Goal: Task Accomplishment & Management: Manage account settings

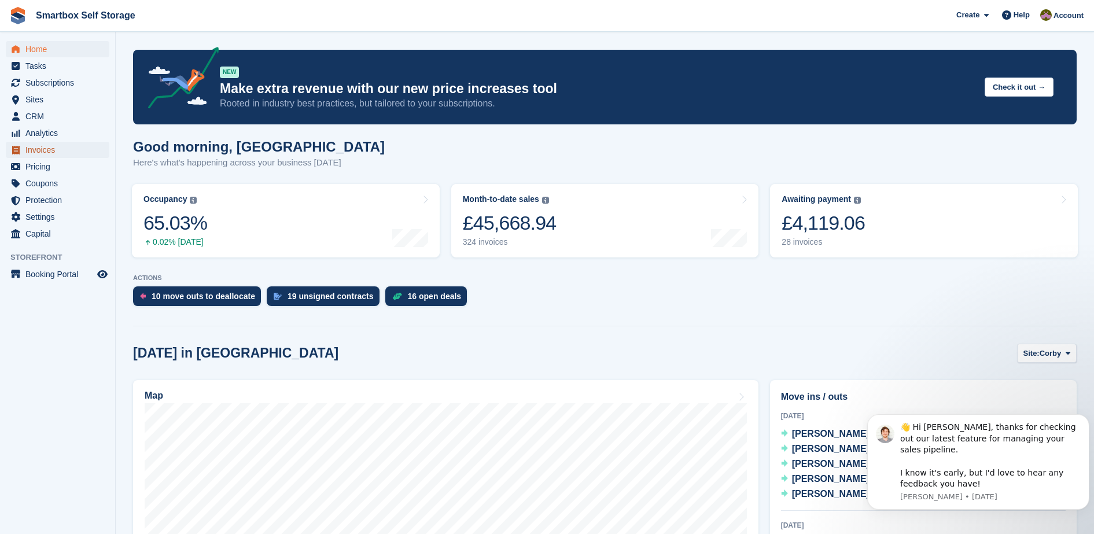
drag, startPoint x: 57, startPoint y: 153, endPoint x: 36, endPoint y: 151, distance: 20.9
click at [36, 151] on span "Invoices" at bounding box center [59, 150] width 69 height 16
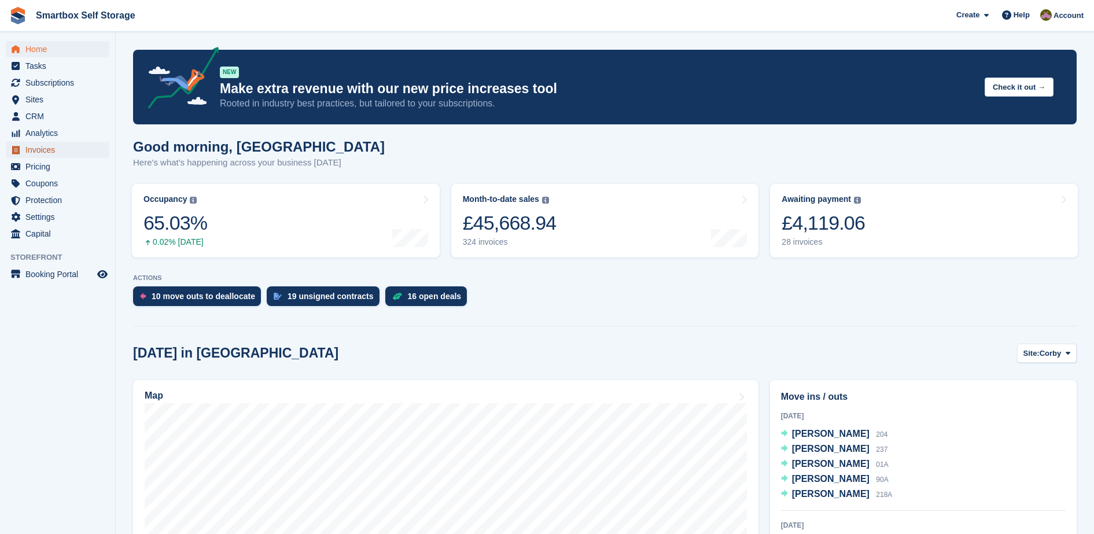
click at [36, 151] on span "Invoices" at bounding box center [59, 150] width 69 height 16
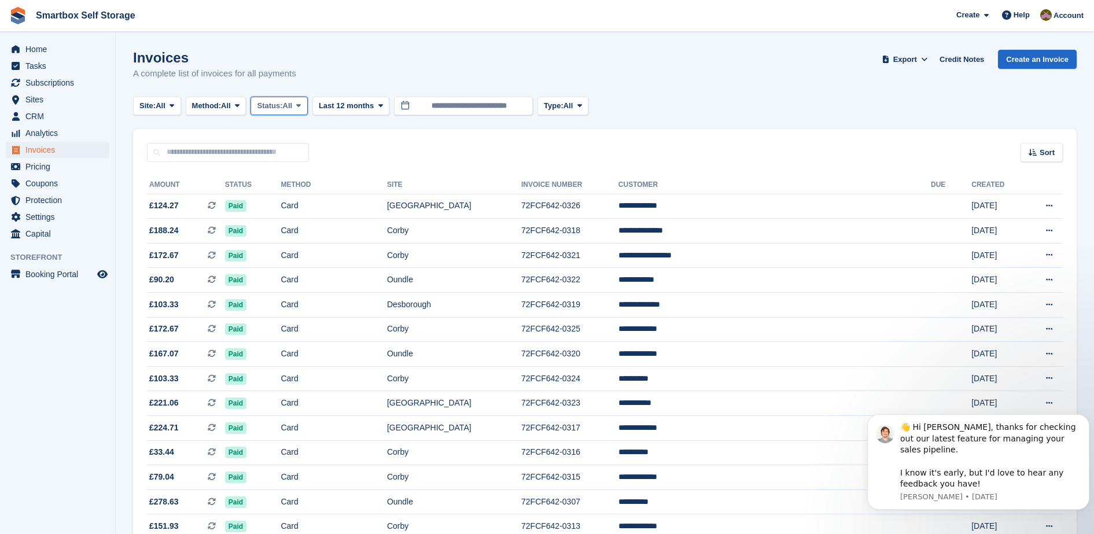
click at [293, 109] on span "All" at bounding box center [288, 106] width 10 height 12
click at [289, 199] on link "Open" at bounding box center [306, 195] width 101 height 21
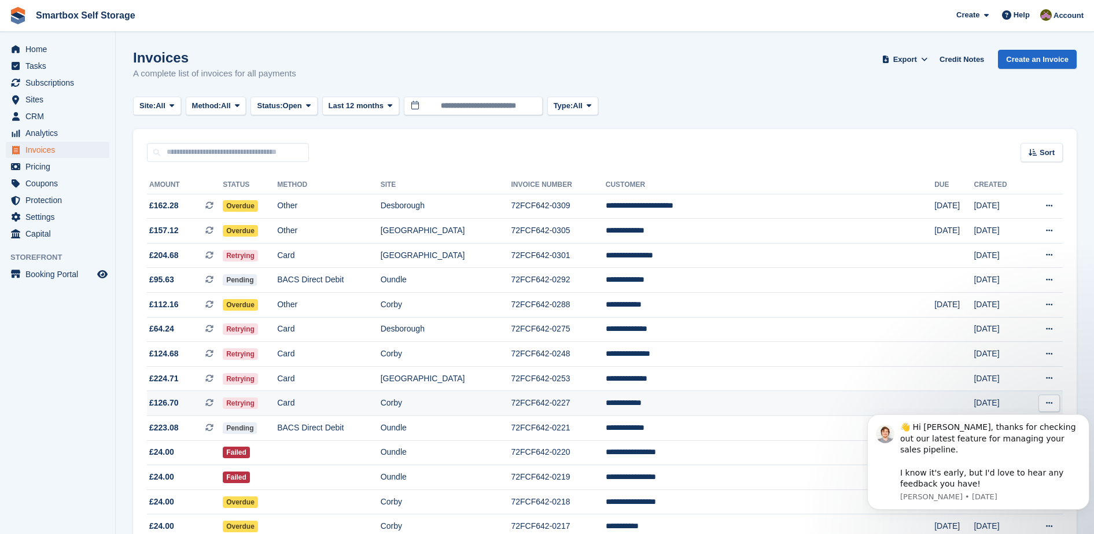
click at [380, 401] on td "Card" at bounding box center [328, 403] width 103 height 25
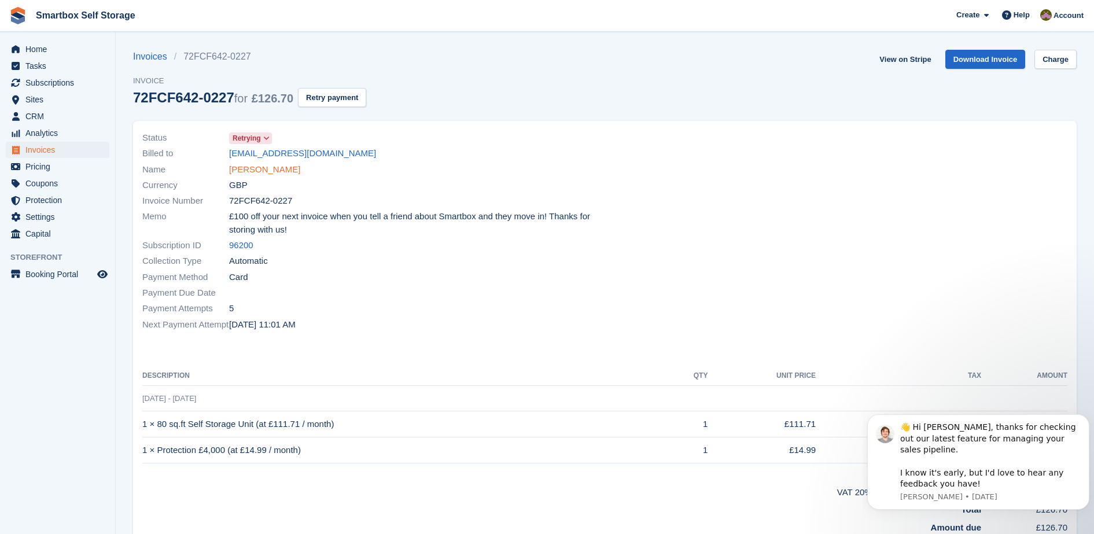
click at [263, 168] on link "[PERSON_NAME]" at bounding box center [264, 169] width 71 height 13
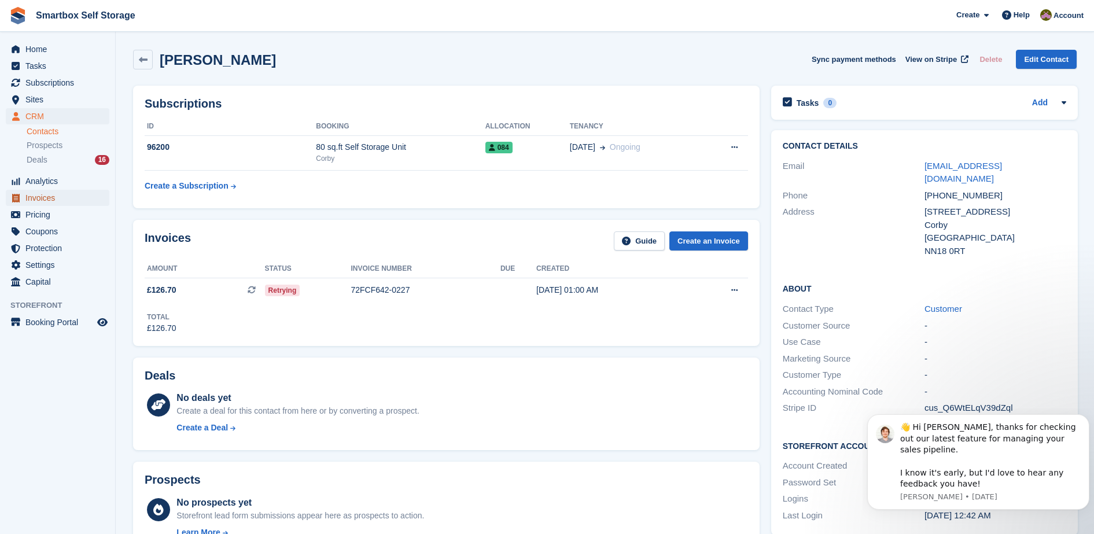
click at [46, 200] on span "Invoices" at bounding box center [59, 198] width 69 height 16
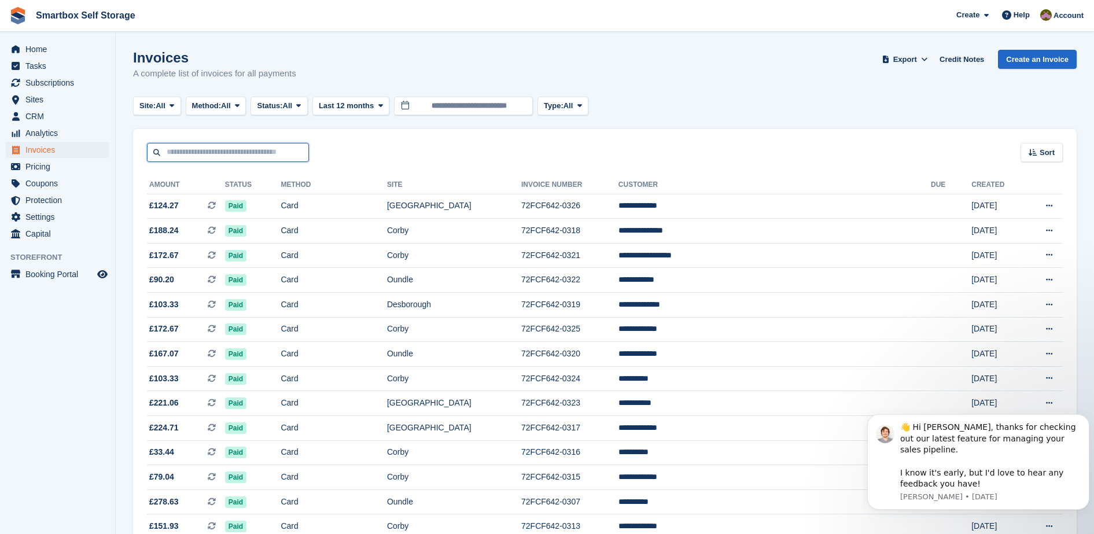
click at [266, 154] on input "text" at bounding box center [228, 152] width 162 height 19
type input "******"
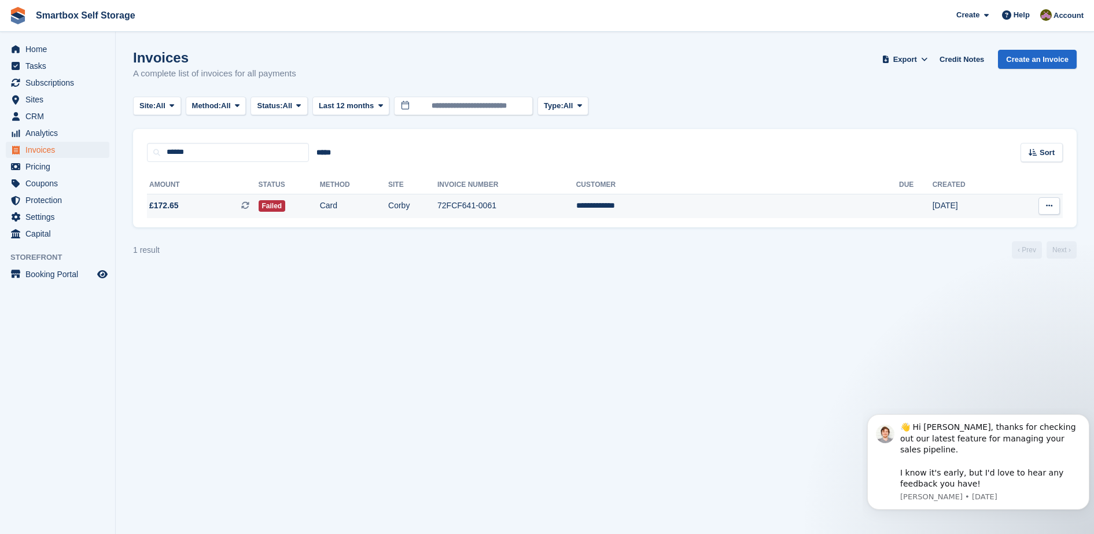
click at [388, 217] on td "Card" at bounding box center [354, 206] width 68 height 24
